Goal: Task Accomplishment & Management: Use online tool/utility

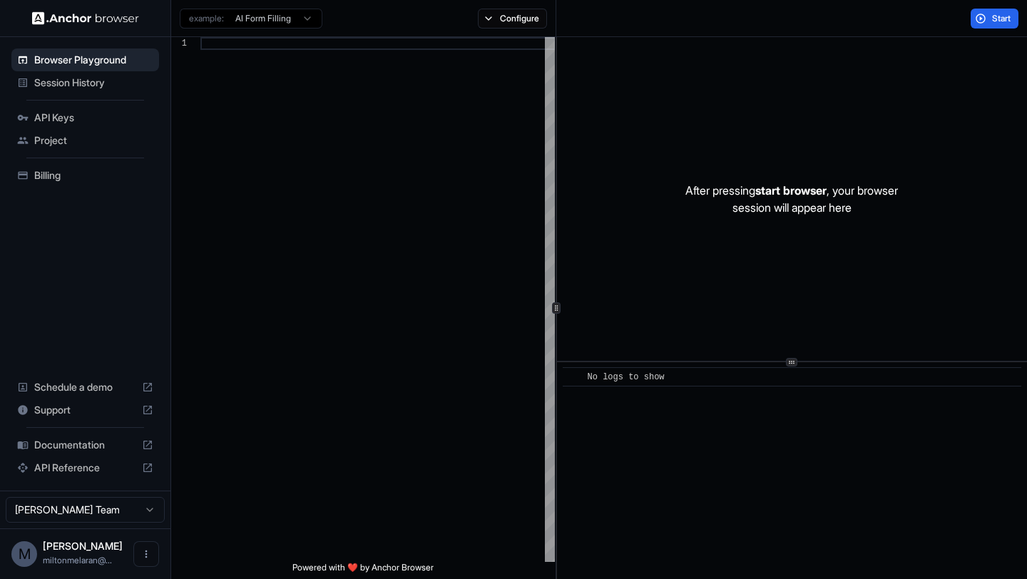
scroll to position [128, 0]
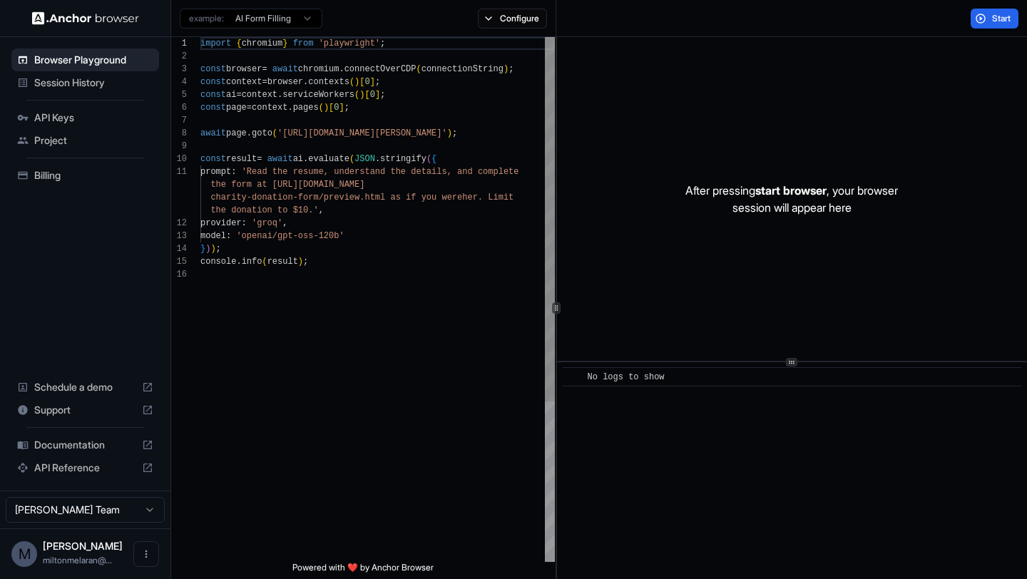
type textarea "**********"
click at [319, 290] on div "import { chromium } from 'playwright' ; const browser = await chromium . connec…" at bounding box center [377, 415] width 354 height 756
click at [77, 117] on span "API Keys" at bounding box center [93, 118] width 119 height 14
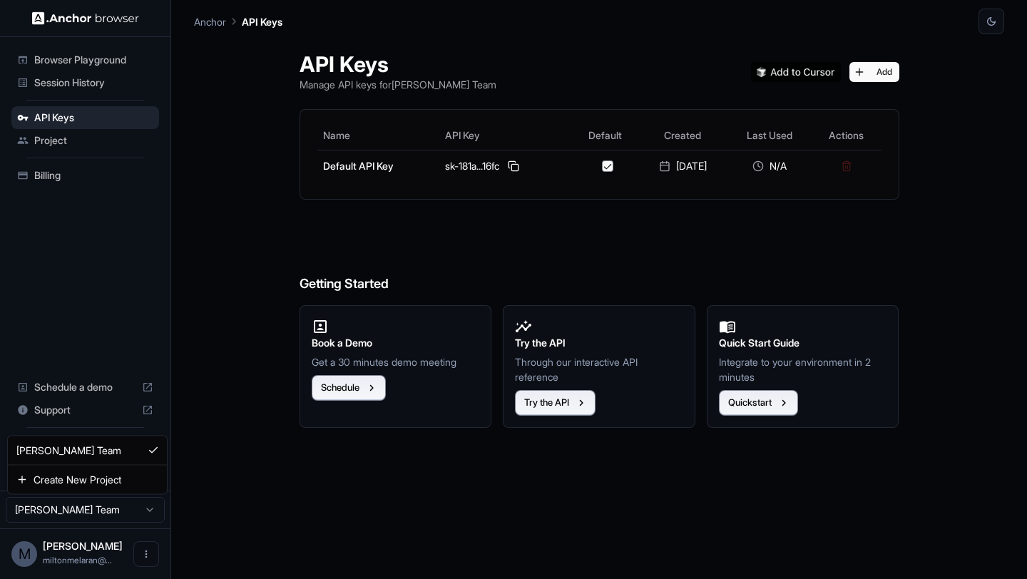
click at [134, 510] on html "Browser Playground Session History API Keys Project Billing Schedule a demo Sup…" at bounding box center [513, 289] width 1027 height 579
click at [194, 342] on html "Browser Playground Session History API Keys Project Billing Schedule a demo Sup…" at bounding box center [513, 289] width 1027 height 579
click at [68, 166] on div "Billing" at bounding box center [85, 175] width 148 height 23
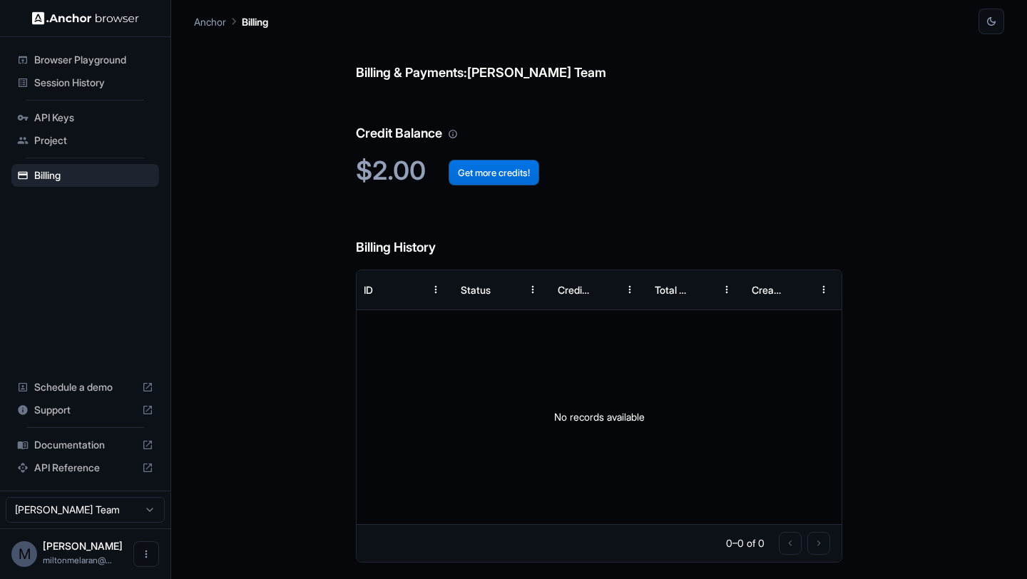
click at [515, 173] on button "Get more credits!" at bounding box center [494, 173] width 91 height 26
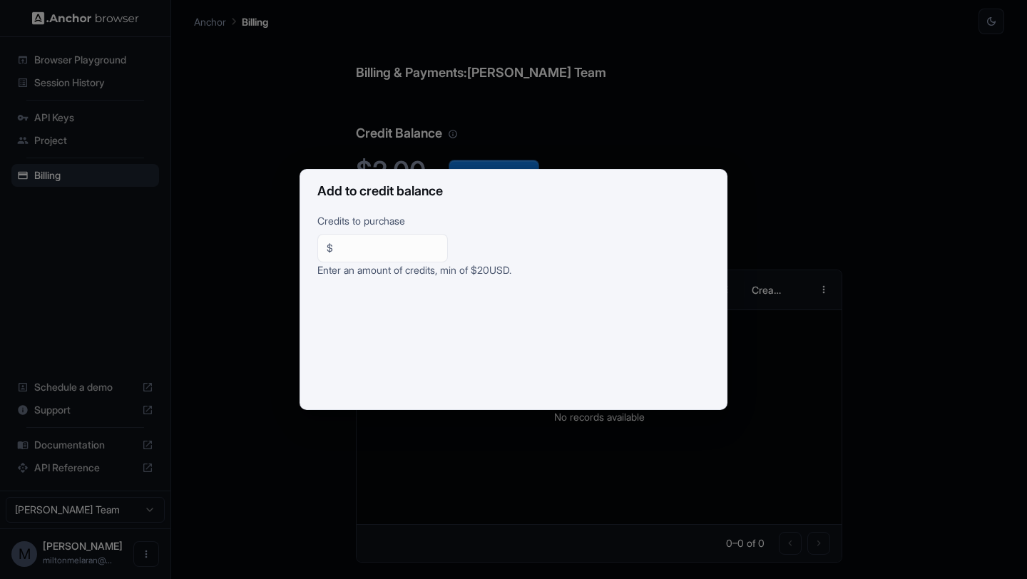
click at [133, 222] on div "Add to credit balance Credits to purchase $ ** ​ Enter an amount of credits, mi…" at bounding box center [513, 289] width 1027 height 579
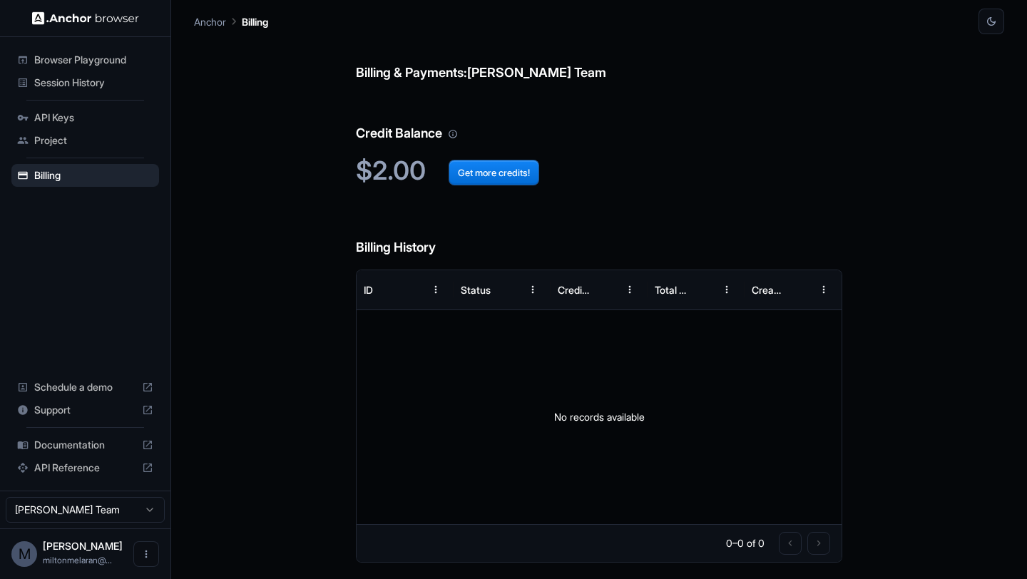
click at [91, 61] on span "Browser Playground" at bounding box center [93, 60] width 119 height 14
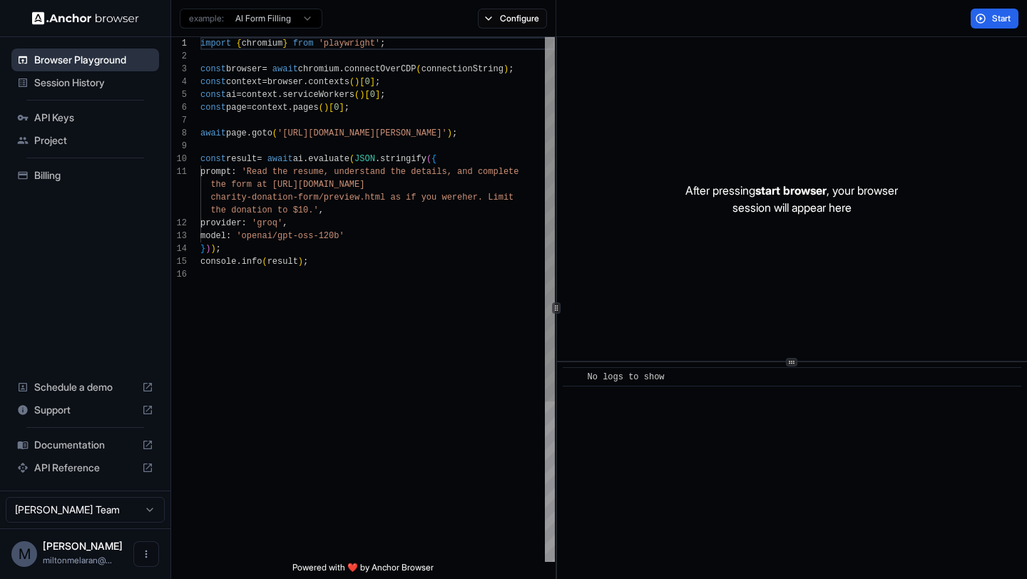
scroll to position [128, 0]
type textarea "**********"
click at [369, 265] on div "import { chromium } from 'playwright' ; const browser = await chromium . connec…" at bounding box center [377, 415] width 354 height 756
click at [381, 257] on div "import { chromium } from 'playwright' ; const browser = await chromium . connec…" at bounding box center [377, 415] width 354 height 756
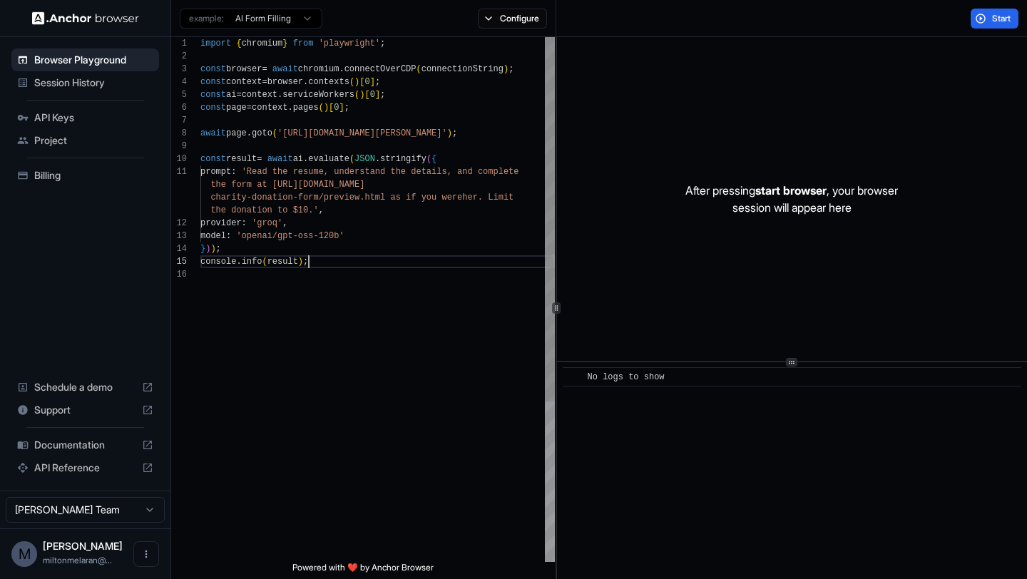
click at [344, 263] on div "import { chromium } from 'playwright' ; const browser = await chromium . connec…" at bounding box center [377, 415] width 354 height 756
click at [106, 245] on div "Browser Playground Session History API Keys Project Billing Schedule a demo Sup…" at bounding box center [85, 264] width 170 height 454
